Goal: Navigation & Orientation: Find specific page/section

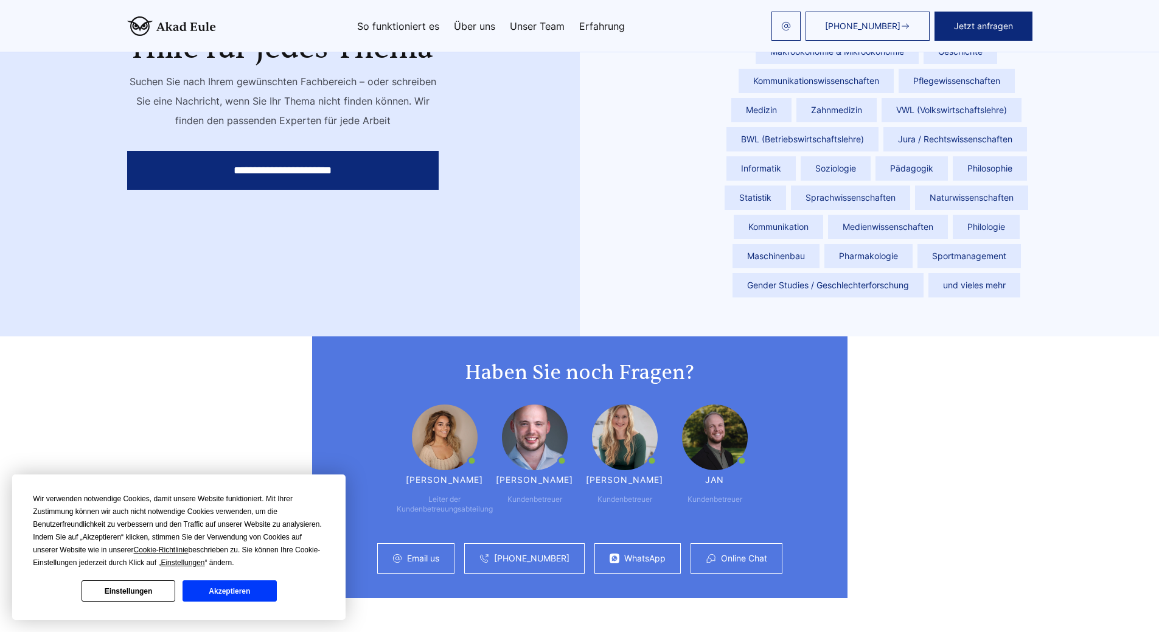
scroll to position [2871, 0]
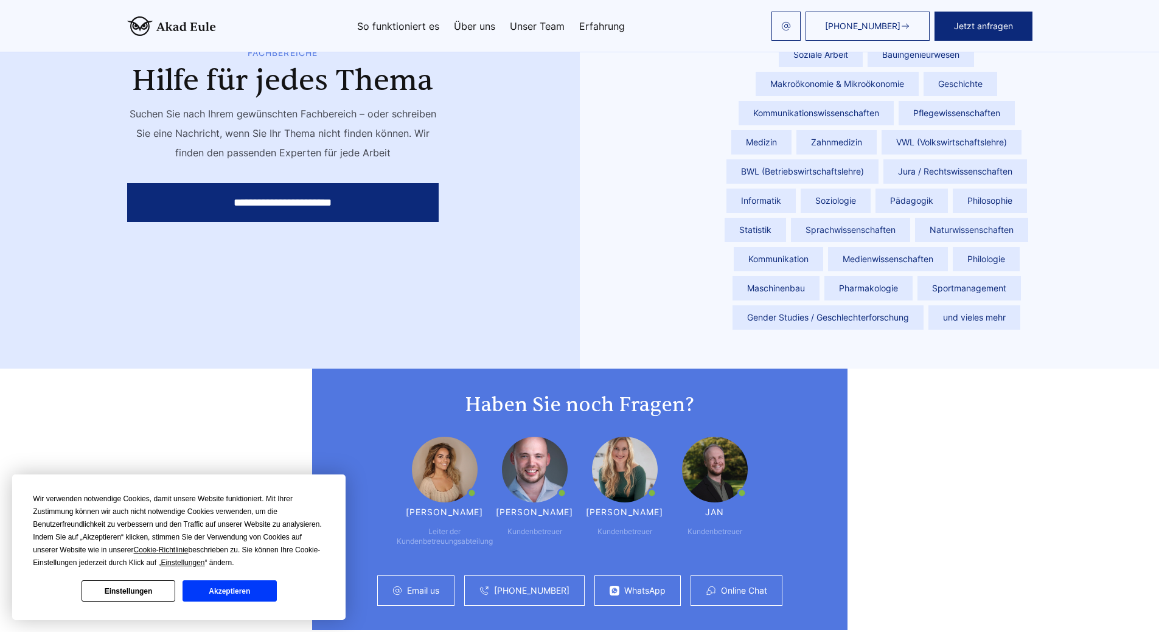
click at [480, 25] on link "Über uns" at bounding box center [474, 26] width 41 height 10
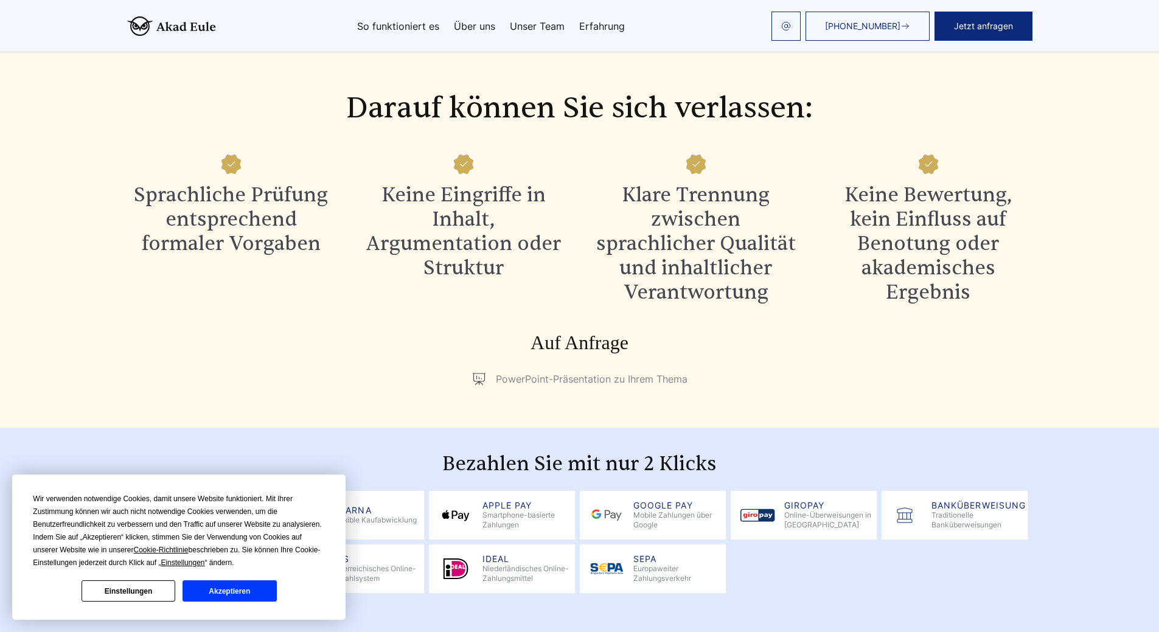
click at [238, 588] on button "Akzeptieren" at bounding box center [229, 590] width 94 height 21
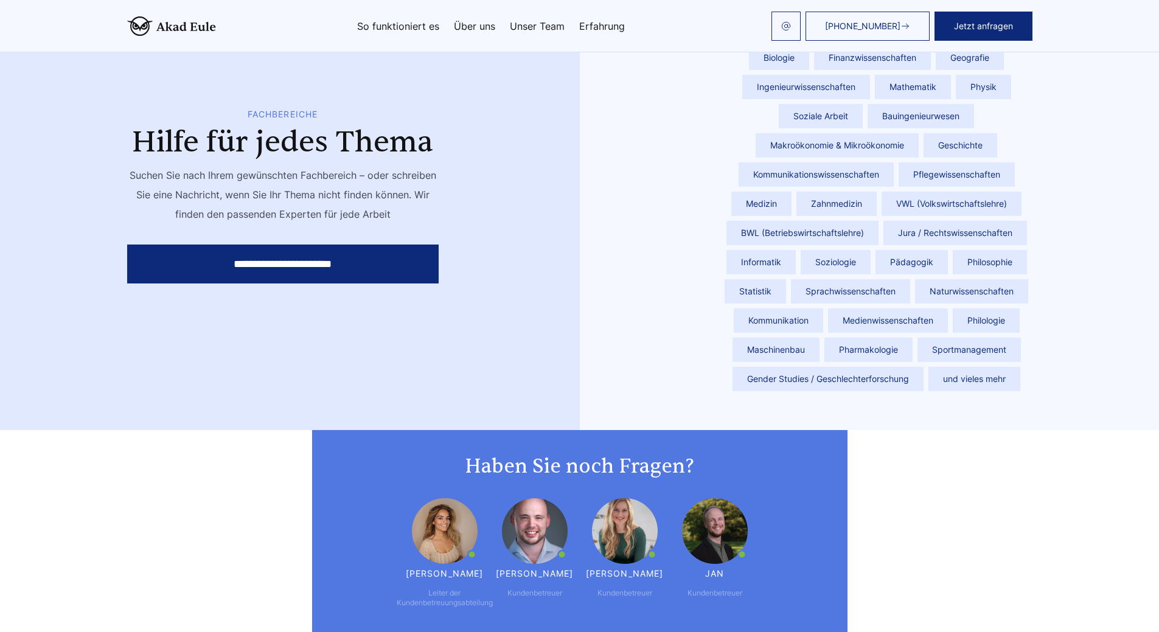
scroll to position [3177, 0]
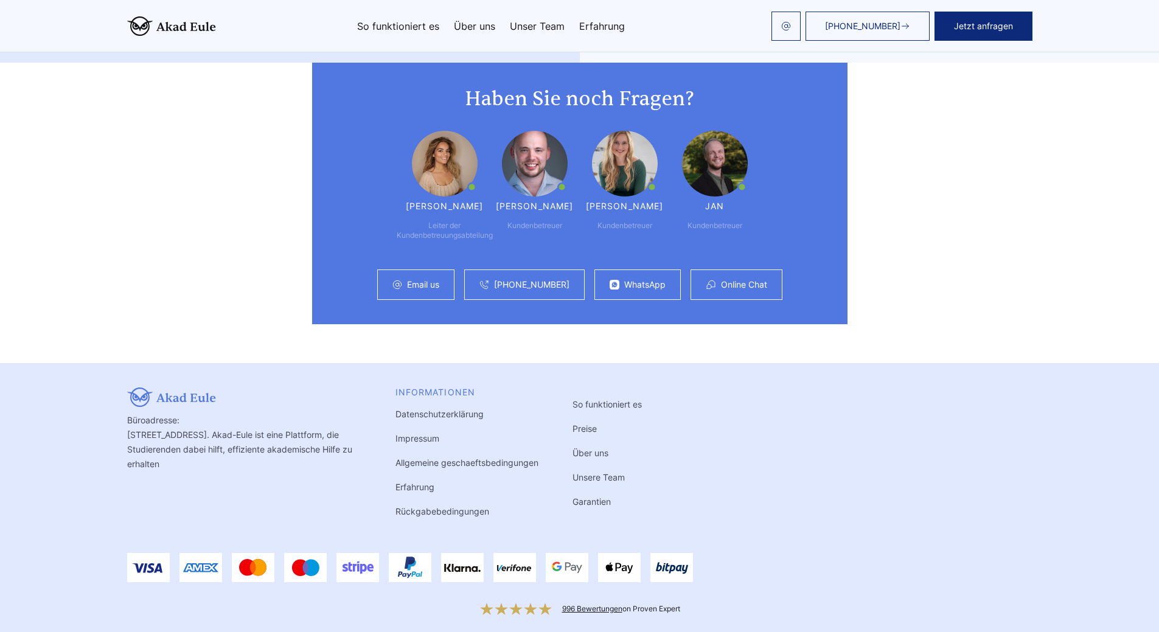
click at [585, 423] on link "Preise" at bounding box center [584, 428] width 24 height 10
click at [587, 448] on link "Über uns" at bounding box center [590, 453] width 36 height 10
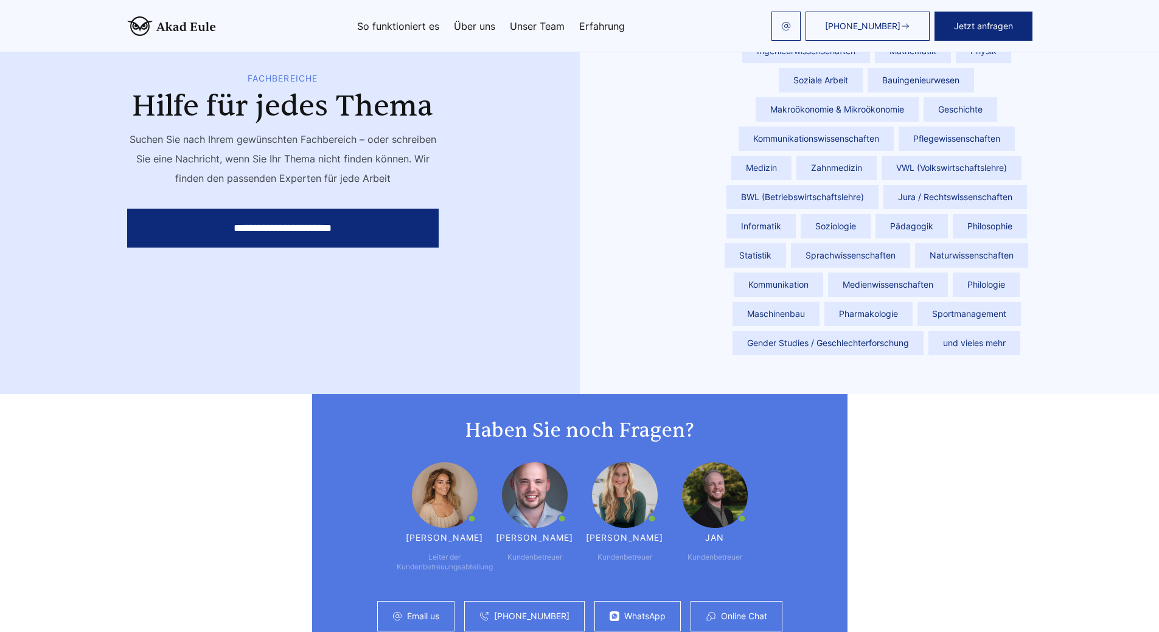
scroll to position [3177, 0]
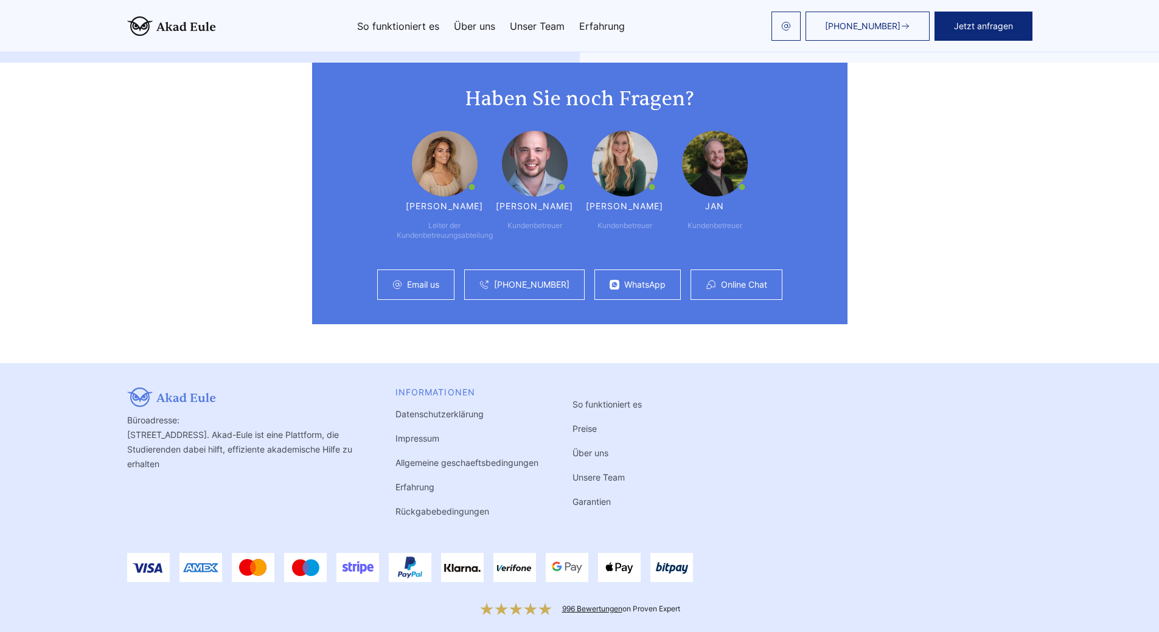
click at [582, 496] on link "Garantien" at bounding box center [591, 501] width 38 height 10
click at [586, 423] on link "Preise" at bounding box center [584, 428] width 24 height 10
